Goal: Task Accomplishment & Management: Complete application form

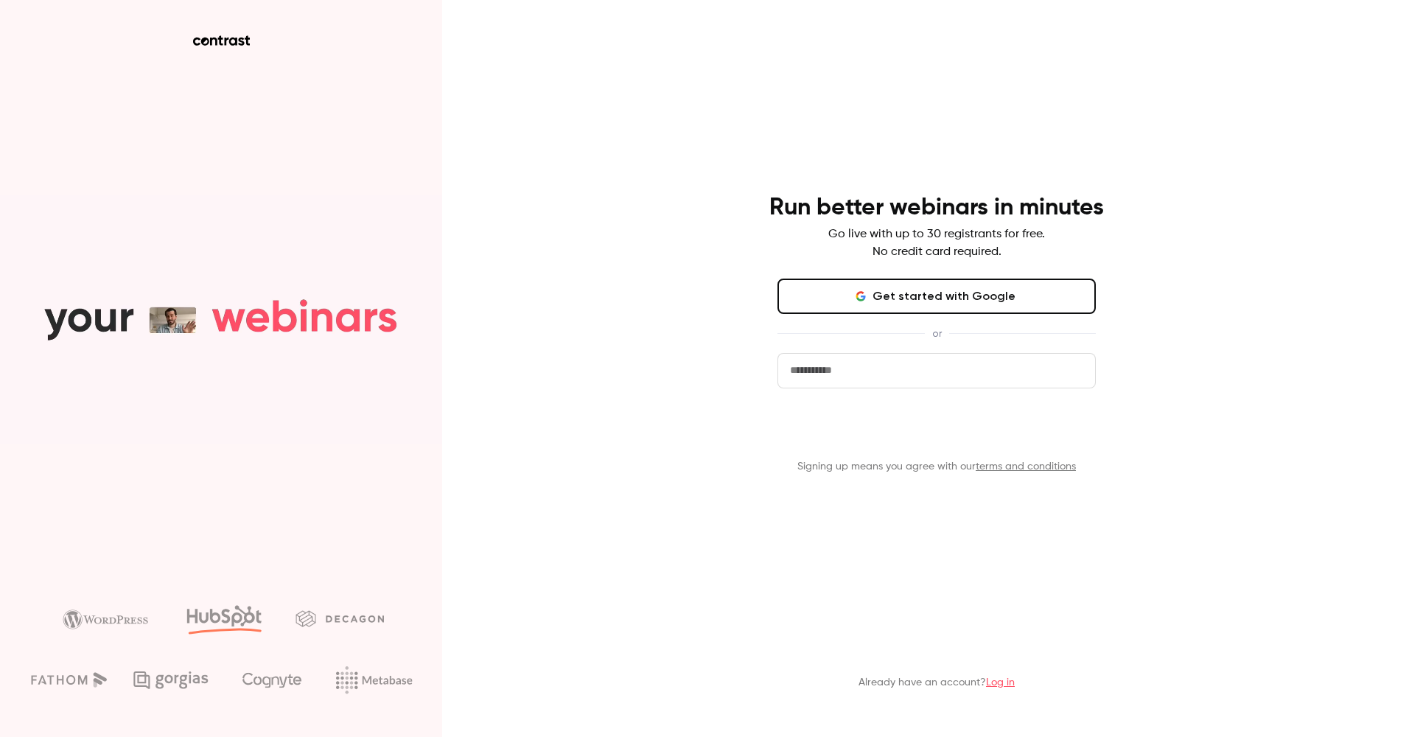
click at [943, 434] on button "Get started" at bounding box center [936, 429] width 318 height 35
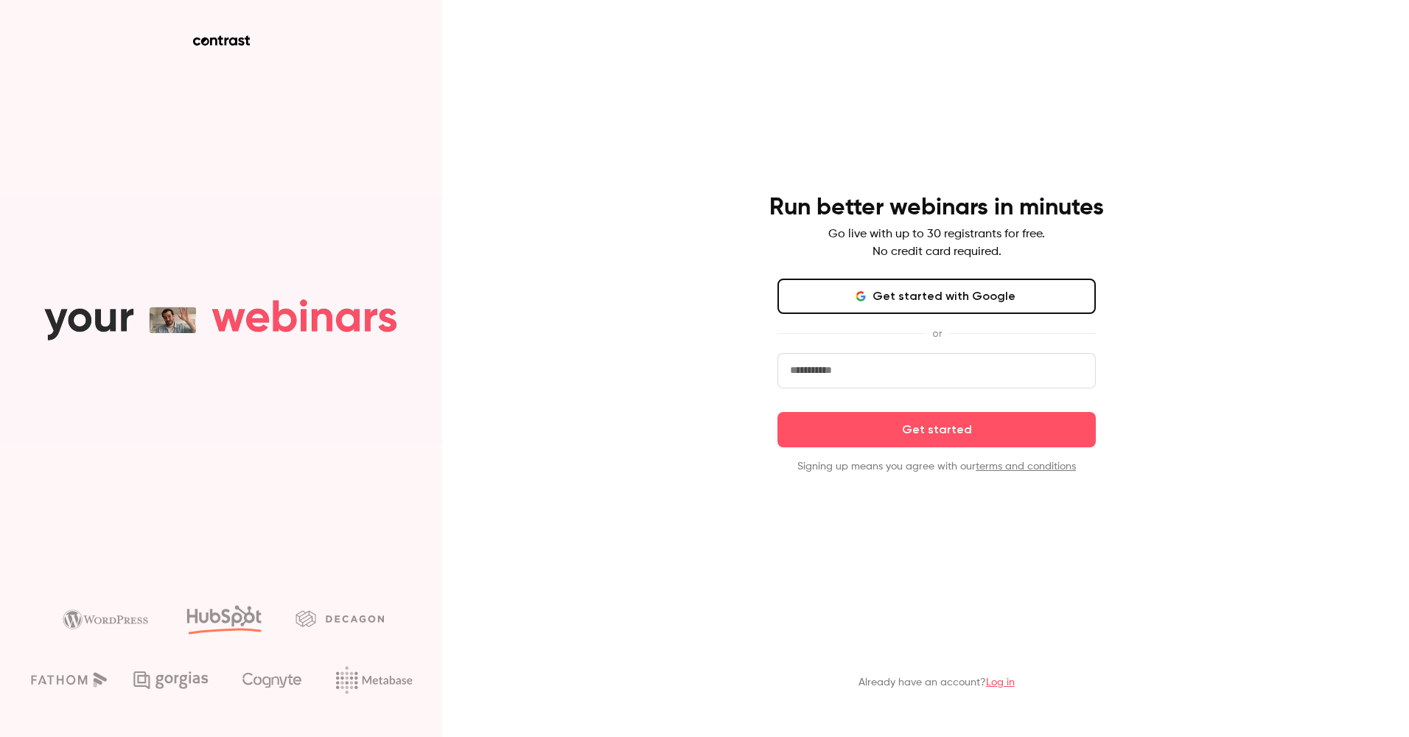
click at [880, 375] on input "email" at bounding box center [936, 370] width 318 height 35
type input "**********"
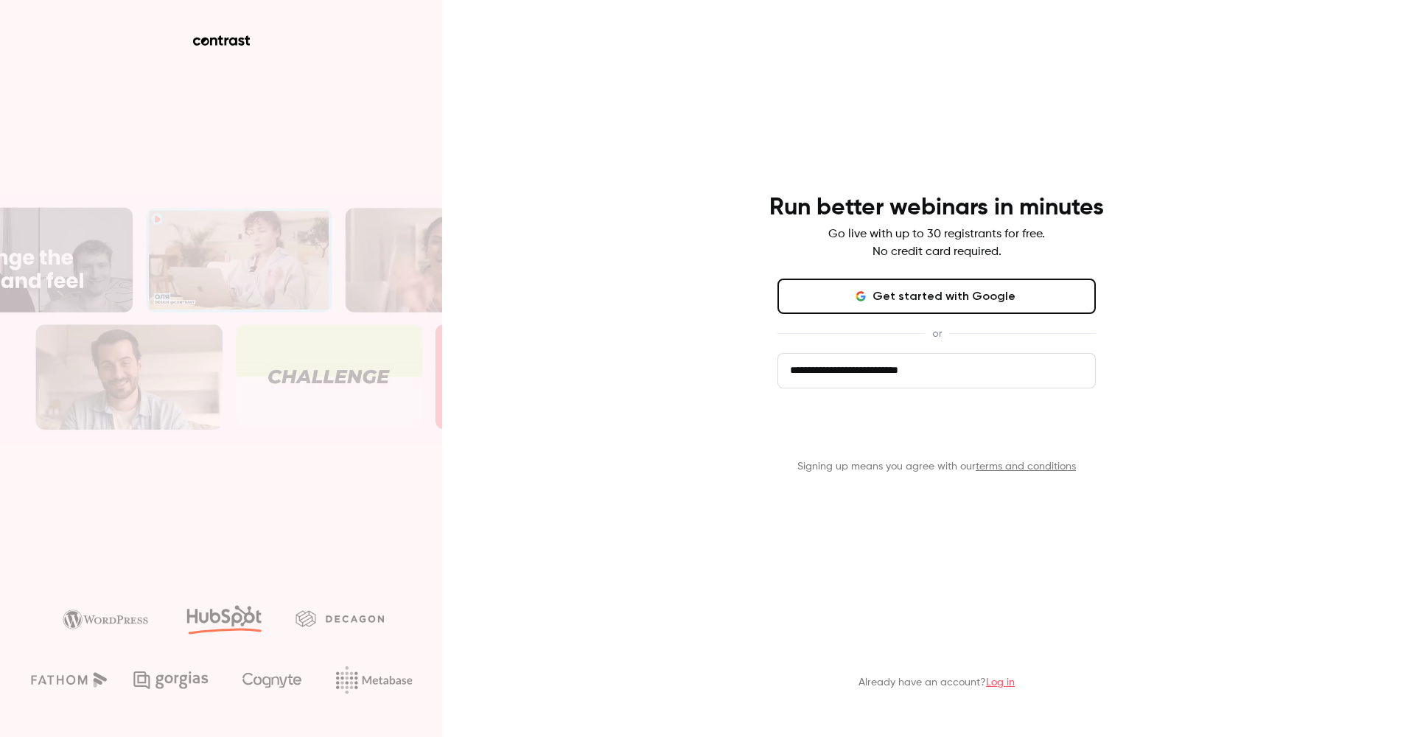
click at [952, 436] on button "Get started" at bounding box center [936, 429] width 318 height 35
